Goal: Information Seeking & Learning: Understand process/instructions

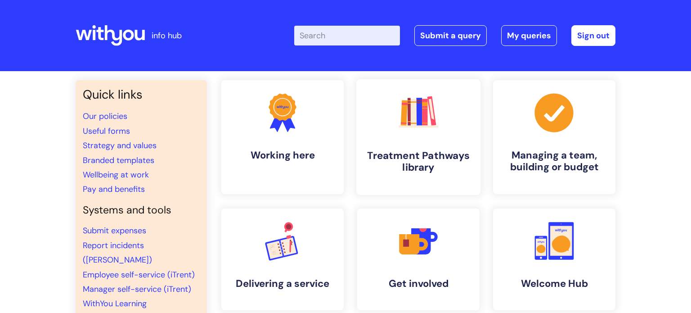
click at [428, 137] on link ".cls-1{fill:#f89b22;}.cls-1,.cls-2,.cls-3,.cls-4,.cls-5,.cls-6,.cls-7{stroke-wi…" at bounding box center [418, 137] width 124 height 116
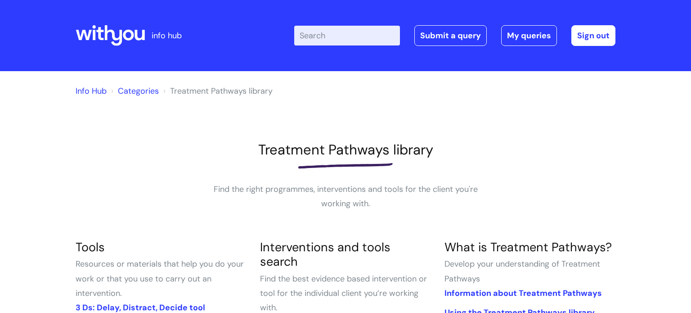
click at [346, 39] on input "Enter your search term here..." at bounding box center [347, 36] width 106 height 20
type input "journey"
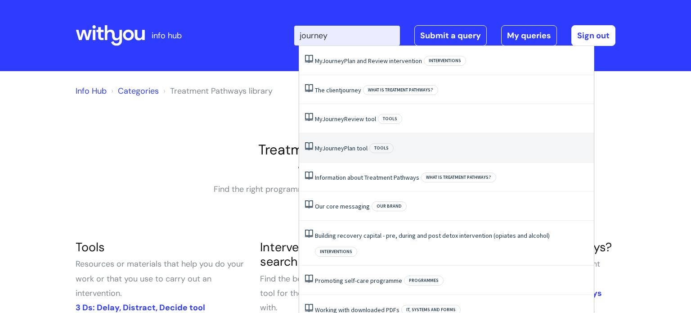
click at [349, 149] on link "My Journey Plan tool" at bounding box center [341, 148] width 53 height 8
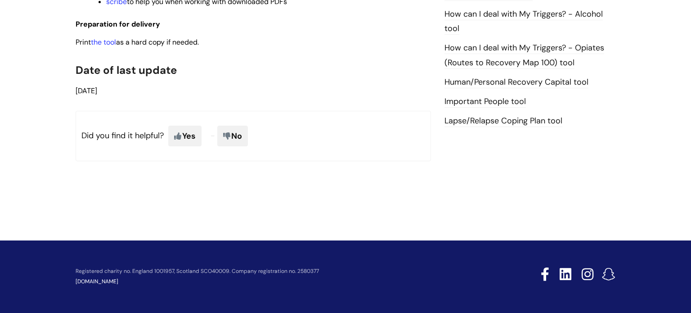
scroll to position [551, 0]
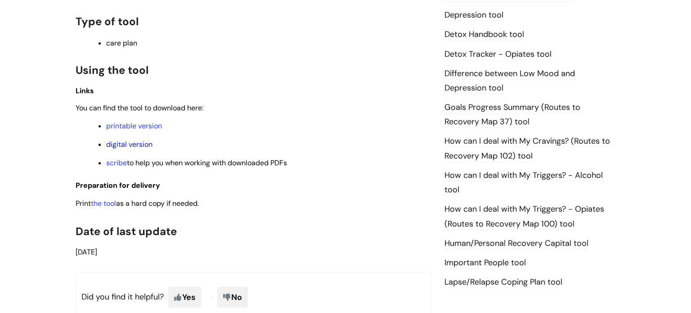
click at [139, 147] on link "digital version" at bounding box center [129, 143] width 46 height 9
